Goal: Check status: Check status

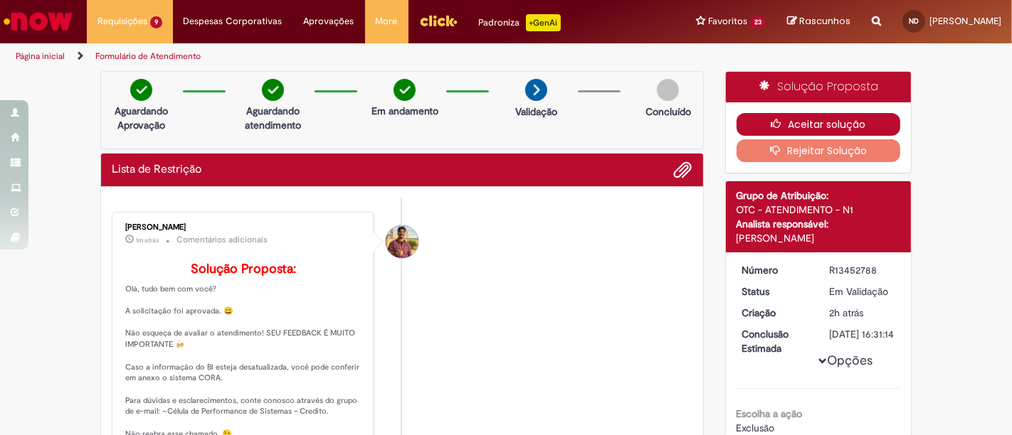
click at [786, 127] on button "Aceitar solução" at bounding box center [818, 124] width 164 height 23
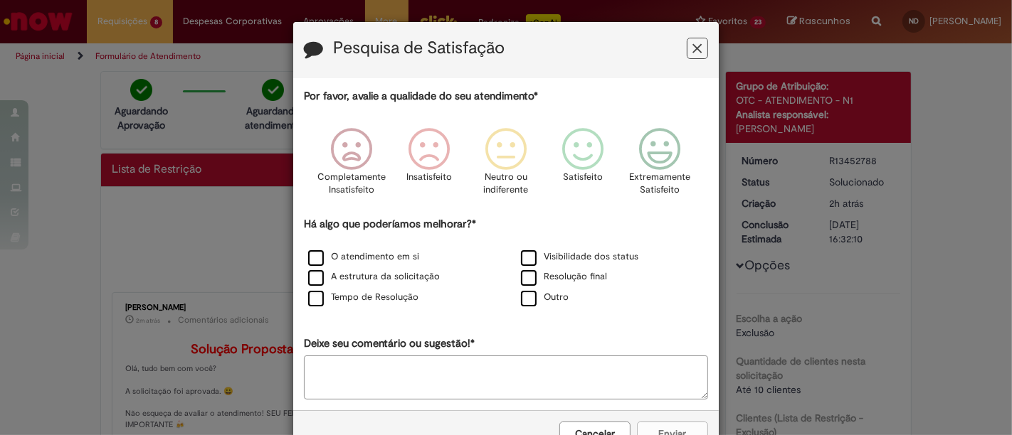
click at [693, 51] on icon "Feedback" at bounding box center [697, 48] width 9 height 15
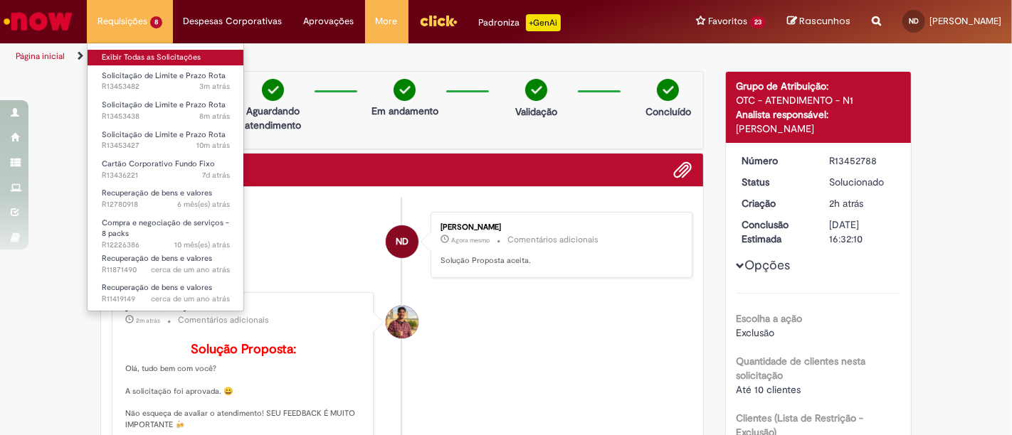
click at [141, 51] on link "Exibir Todas as Solicitações" at bounding box center [166, 58] width 157 height 16
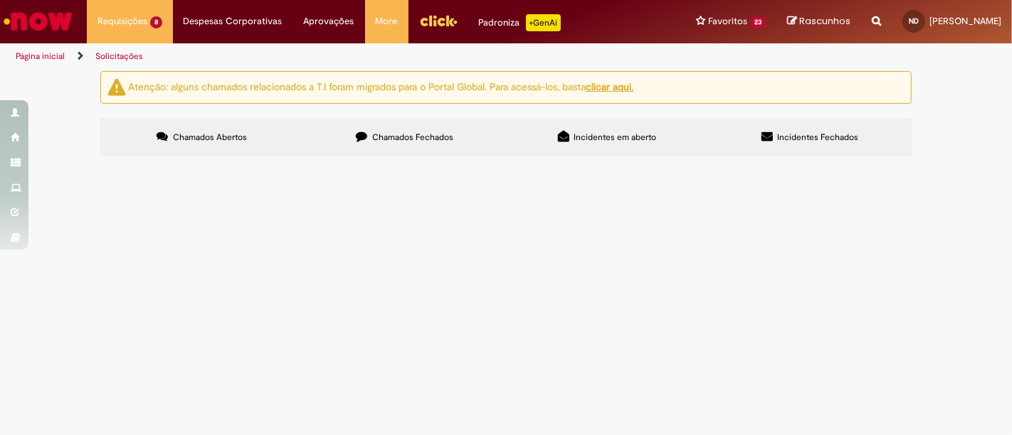
click at [0, 0] on span "Cartão Corporativo Fundo Fixo" at bounding box center [0, 0] width 0 height 0
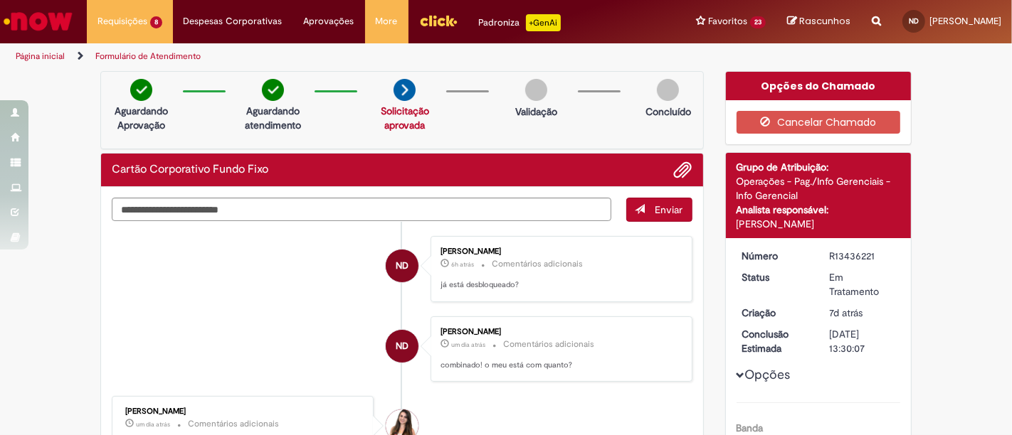
scroll to position [237, 0]
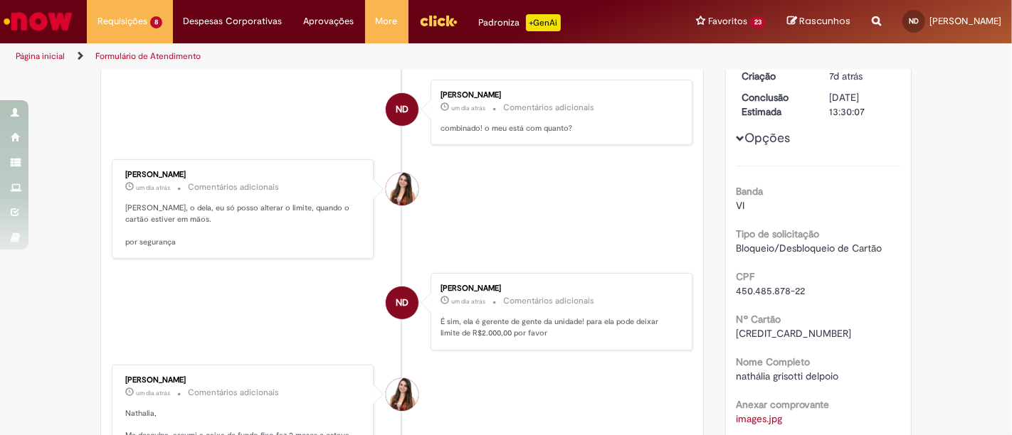
click at [776, 329] on span "[CREDIT_CARD_NUMBER]" at bounding box center [793, 333] width 115 height 13
copy span "[CREDIT_CARD_NUMBER]"
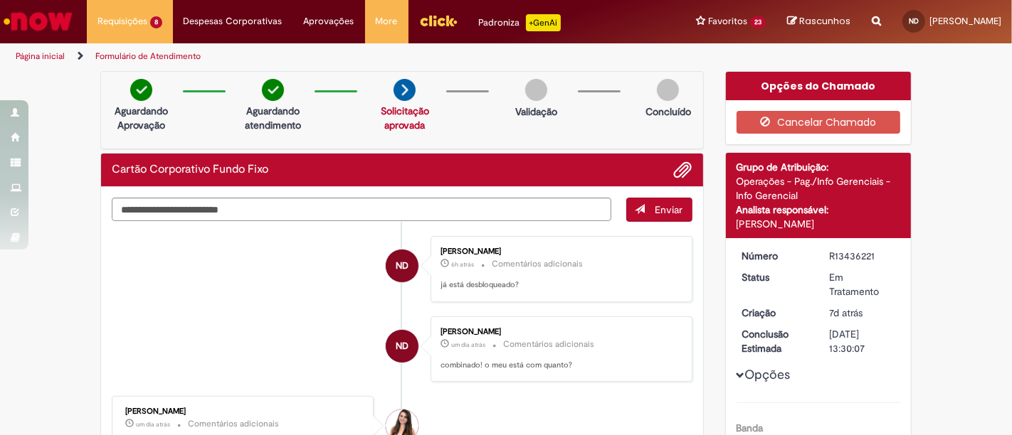
scroll to position [0, 0]
